Goal: Information Seeking & Learning: Learn about a topic

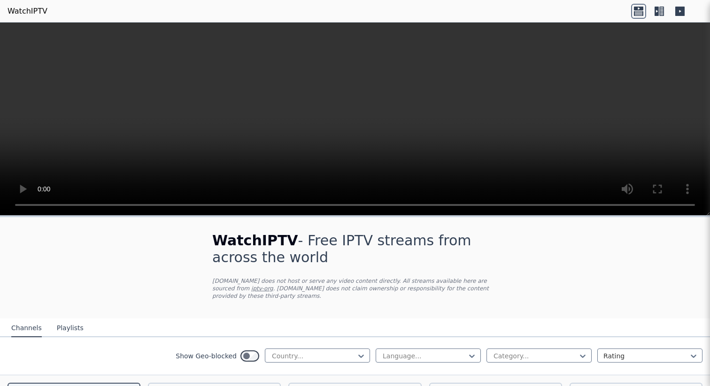
click at [67, 330] on button "Playlists" at bounding box center [70, 329] width 27 height 18
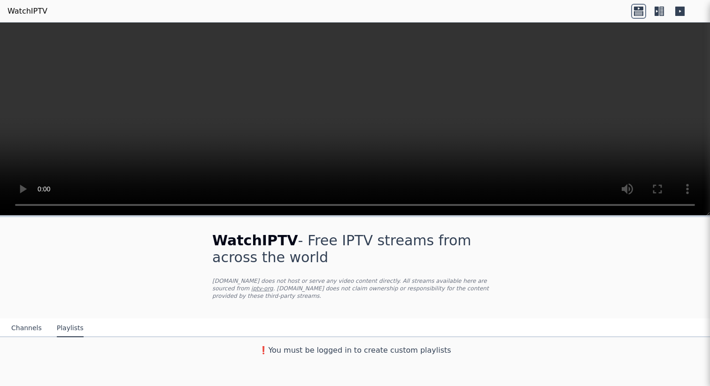
click at [29, 325] on button "Channels" at bounding box center [26, 329] width 31 height 18
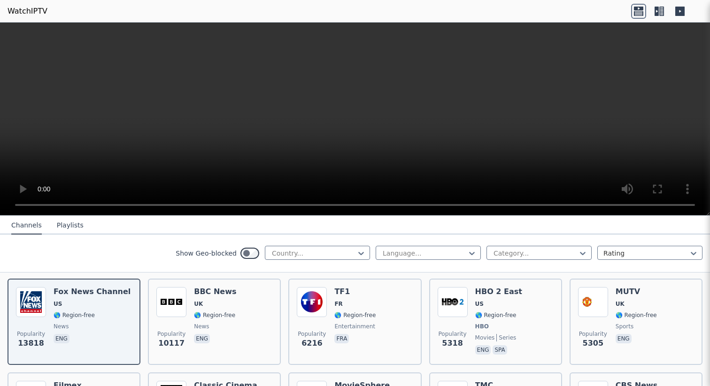
scroll to position [45, 0]
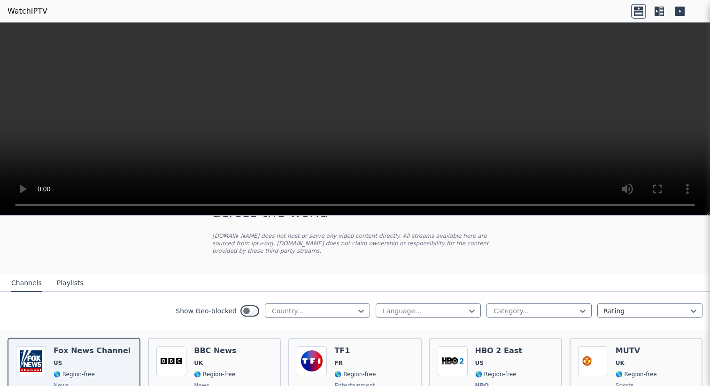
click at [296, 302] on div "Show Geo-blocked Country... Language... Category... Rating" at bounding box center [355, 311] width 710 height 38
click at [296, 309] on div at bounding box center [313, 310] width 85 height 9
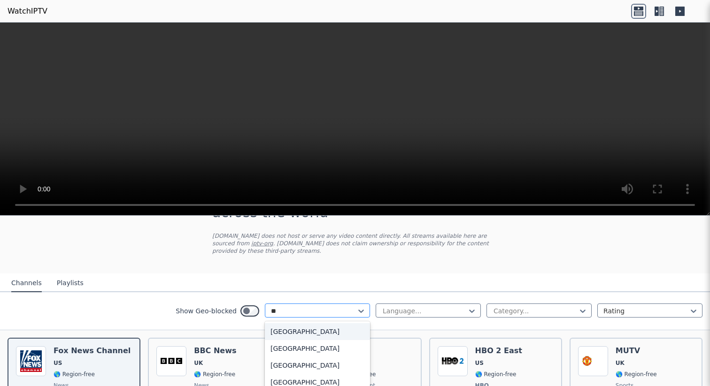
type input "***"
click at [298, 332] on div "[GEOGRAPHIC_DATA]" at bounding box center [317, 331] width 105 height 17
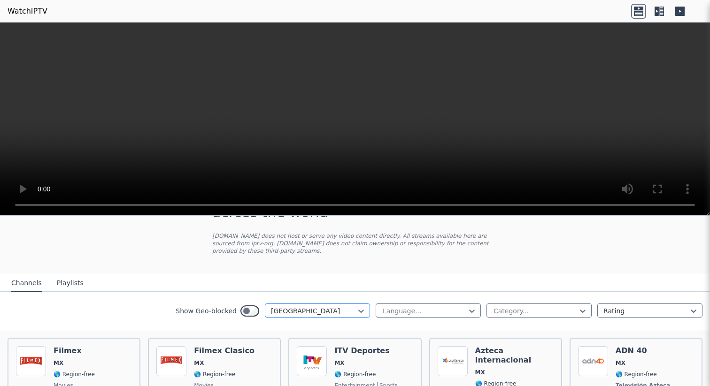
click at [322, 316] on div "[GEOGRAPHIC_DATA]" at bounding box center [317, 311] width 105 height 14
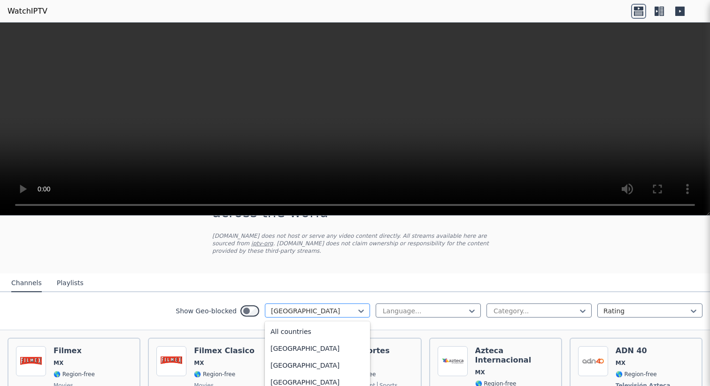
scroll to position [1937, 0]
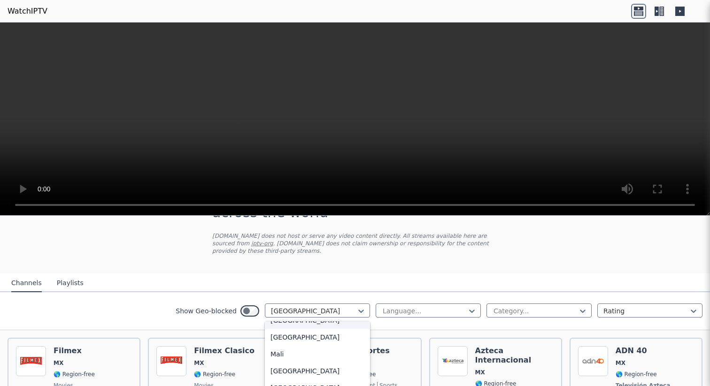
click at [174, 312] on div "Show Geo-blocked option [GEOGRAPHIC_DATA], selected. [GEOGRAPHIC_DATA], 115 of …" at bounding box center [355, 311] width 710 height 38
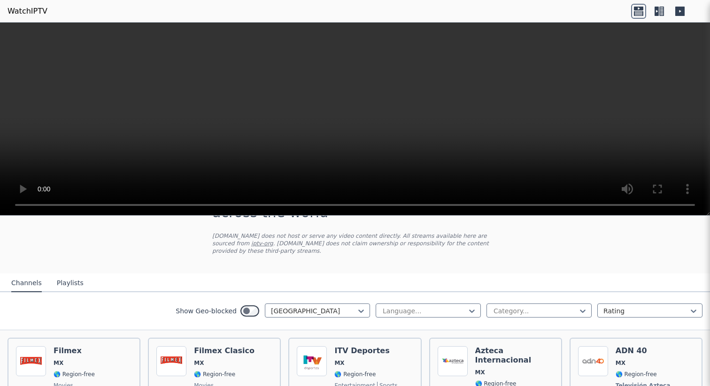
click at [28, 11] on link "WatchIPTV" at bounding box center [28, 11] width 40 height 11
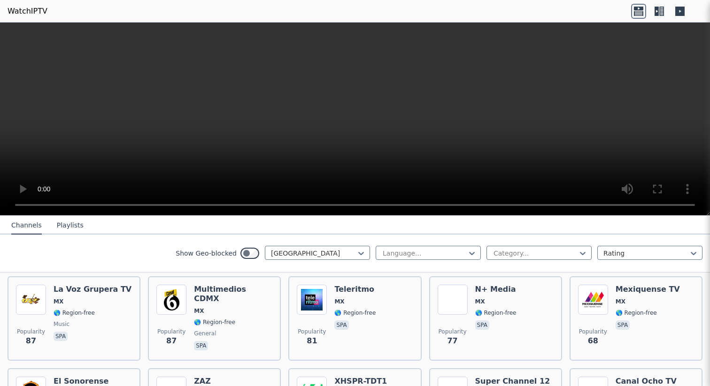
scroll to position [388, 0]
